Goal: Check status

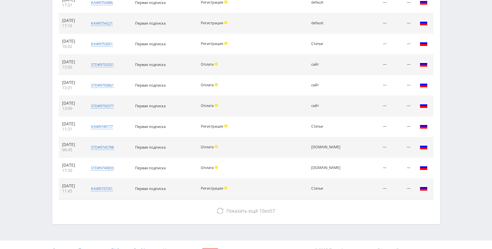
scroll to position [291, 0]
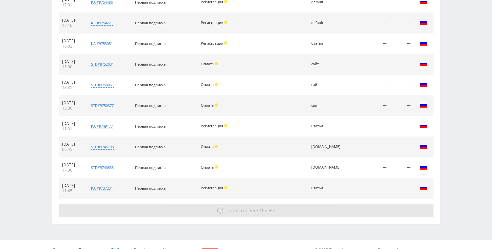
click at [254, 210] on span "Показать ещё" at bounding box center [242, 211] width 32 height 6
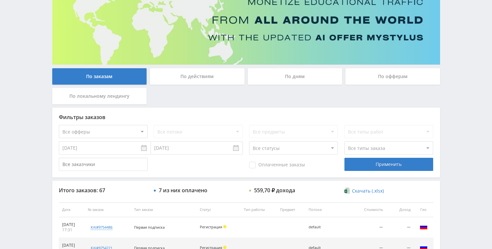
click at [267, 78] on div "По дням" at bounding box center [295, 76] width 95 height 16
click at [0, 0] on input "По дням" at bounding box center [0, 0] width 0 height 0
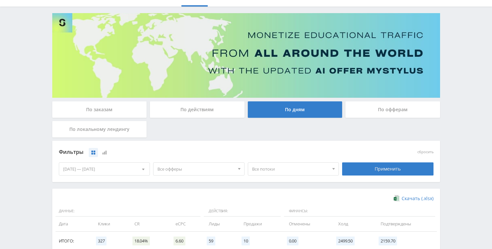
scroll to position [0, 0]
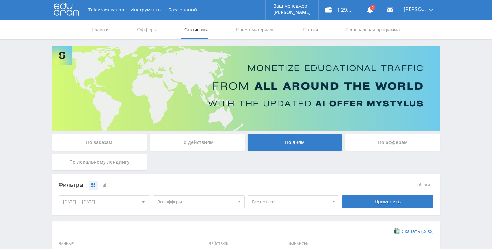
click at [184, 29] on link "Статистика" at bounding box center [197, 30] width 26 height 20
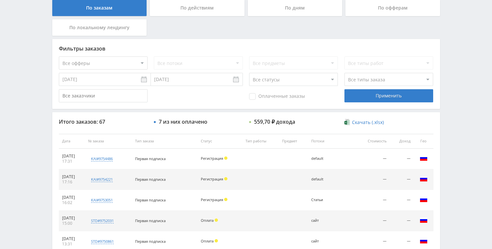
scroll to position [183, 0]
